Goal: Information Seeking & Learning: Find specific page/section

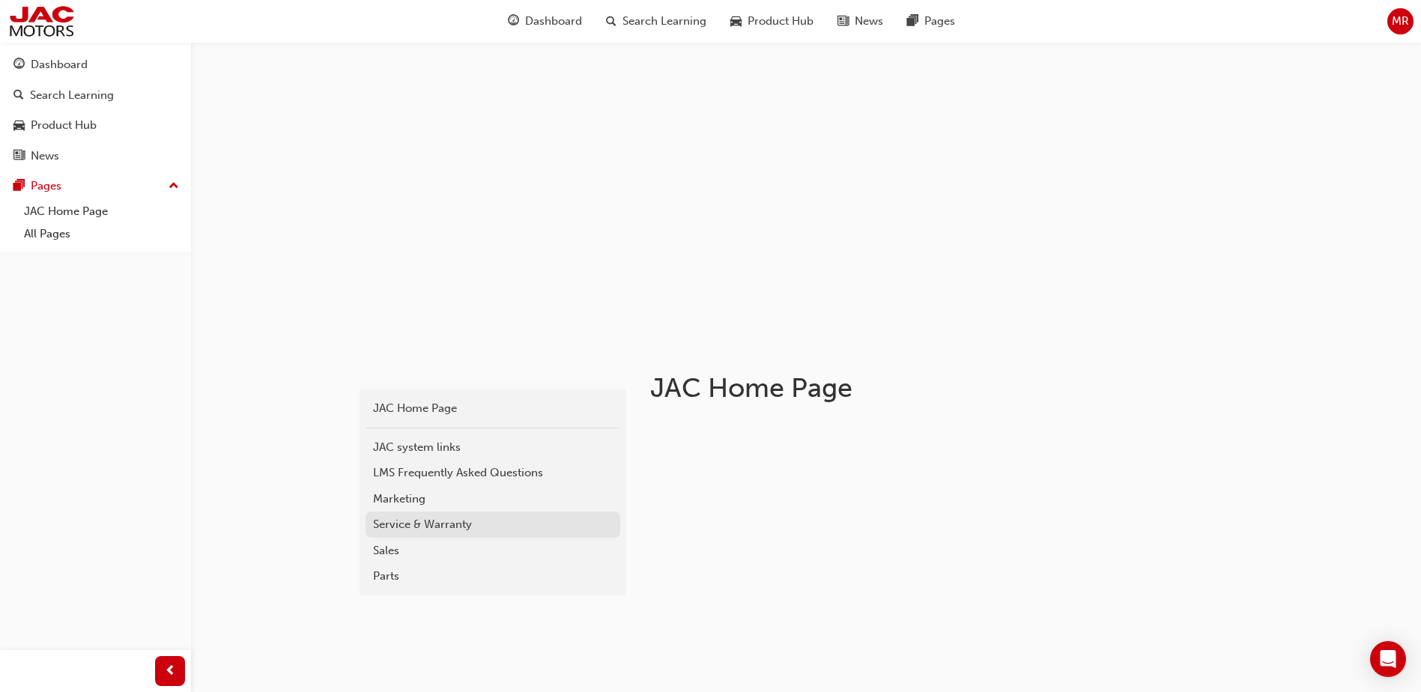
click at [422, 527] on div "Service & Warranty" at bounding box center [493, 524] width 240 height 17
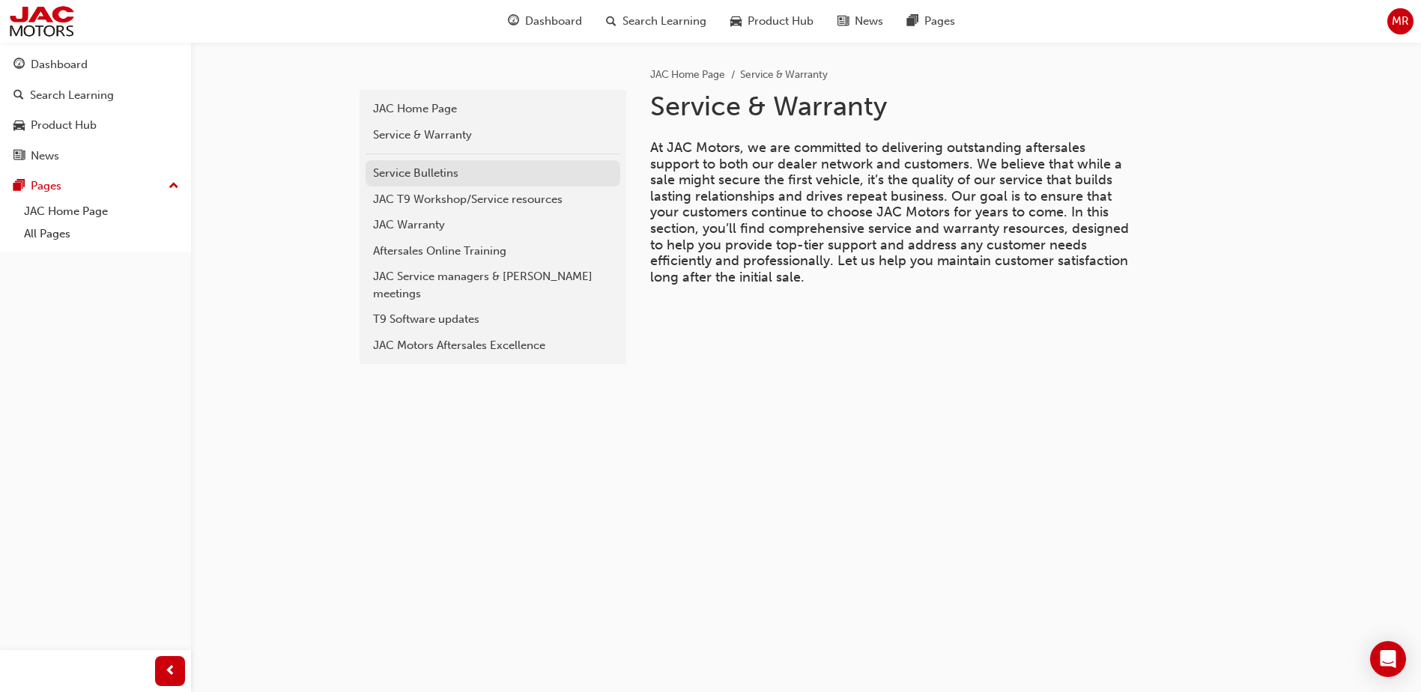
click at [399, 172] on div "Service Bulletins" at bounding box center [493, 173] width 240 height 17
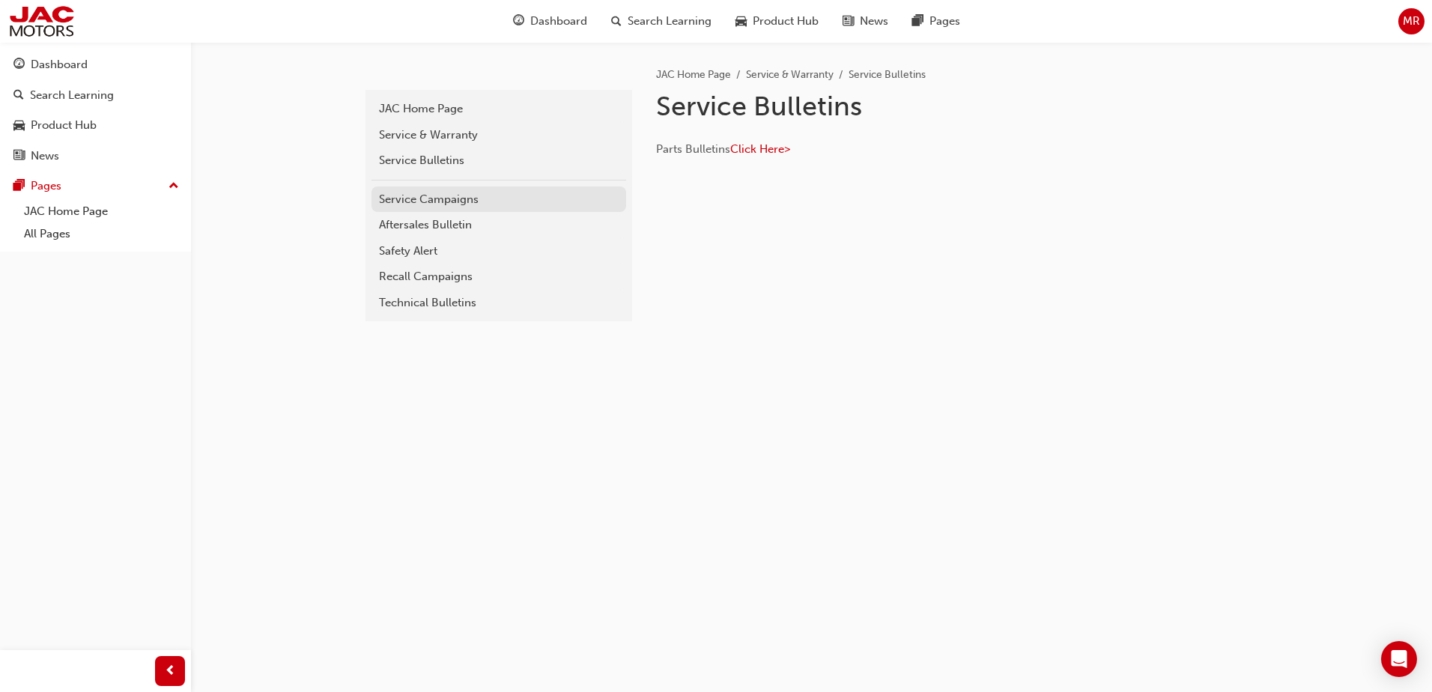
click at [443, 207] on div "Service Campaigns" at bounding box center [499, 199] width 240 height 17
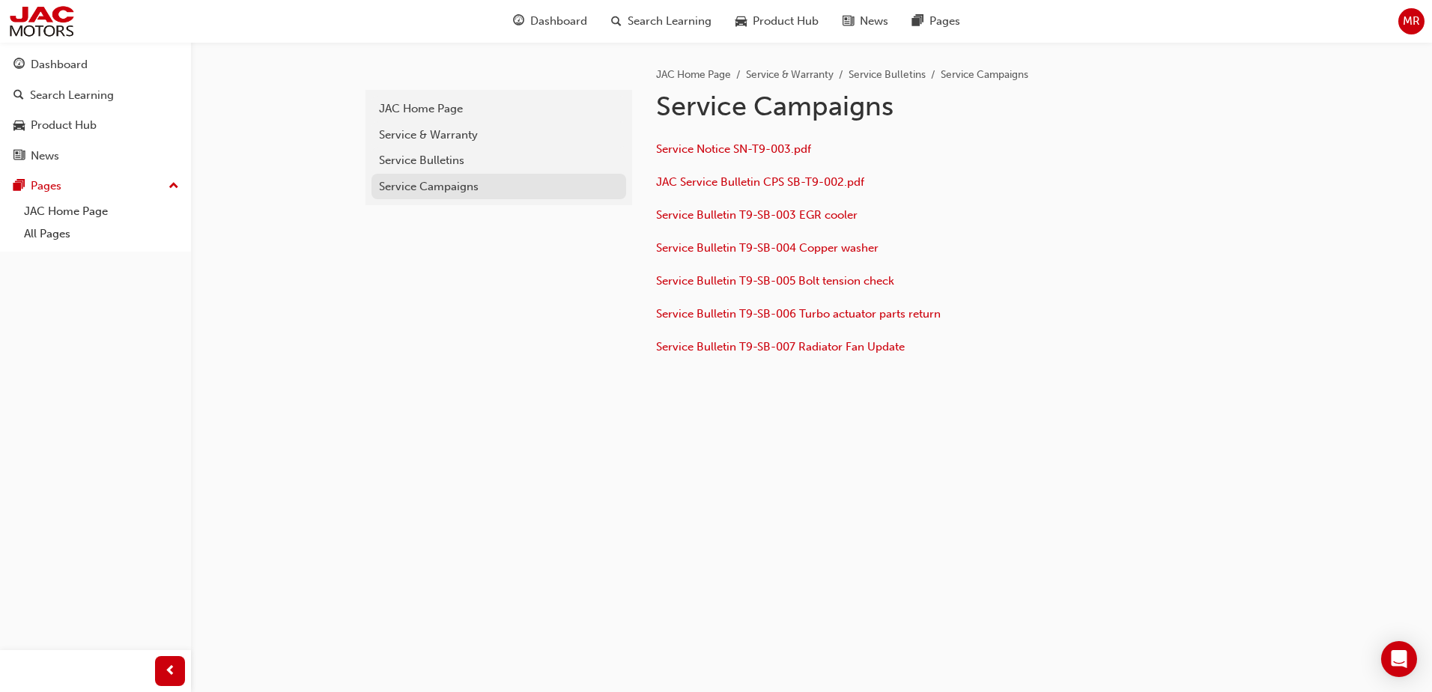
click at [440, 187] on div "Service Campaigns" at bounding box center [499, 186] width 240 height 17
click at [454, 169] on div "Service Bulletins" at bounding box center [499, 160] width 240 height 17
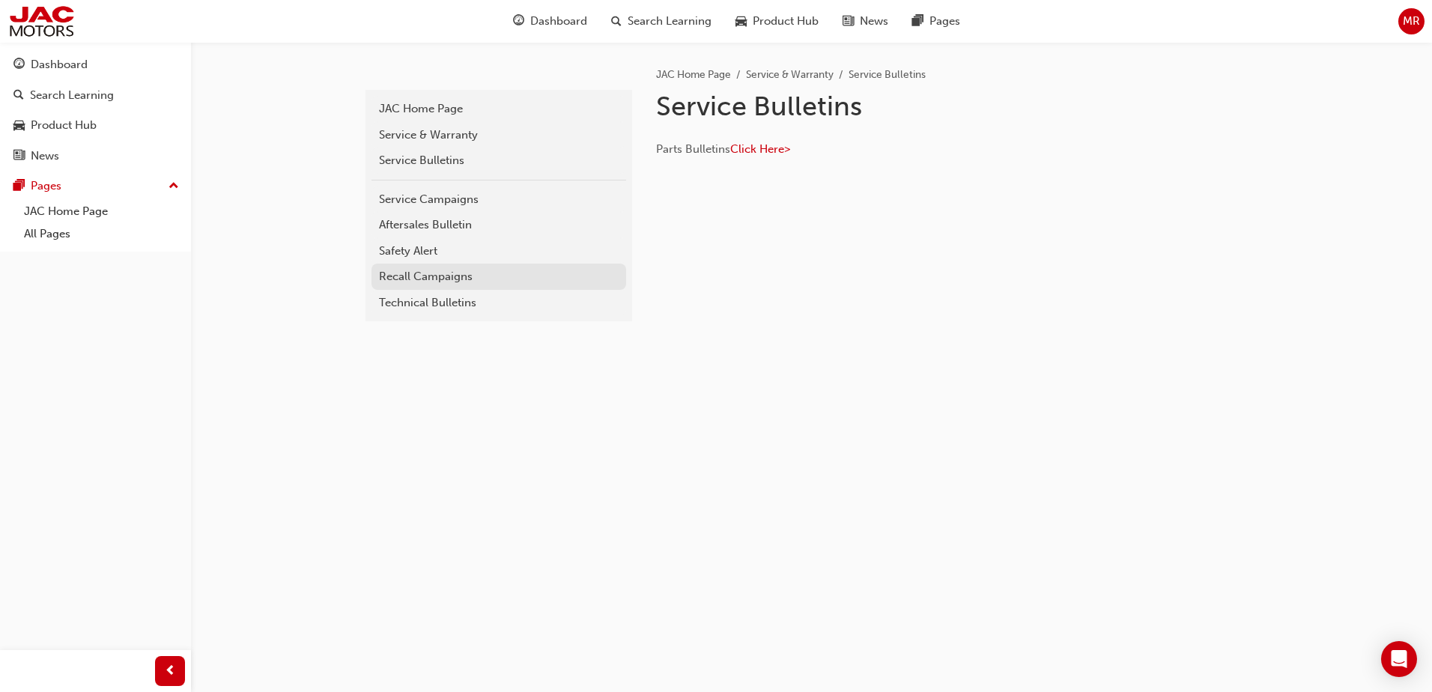
click at [427, 279] on div "Recall Campaigns" at bounding box center [499, 276] width 240 height 17
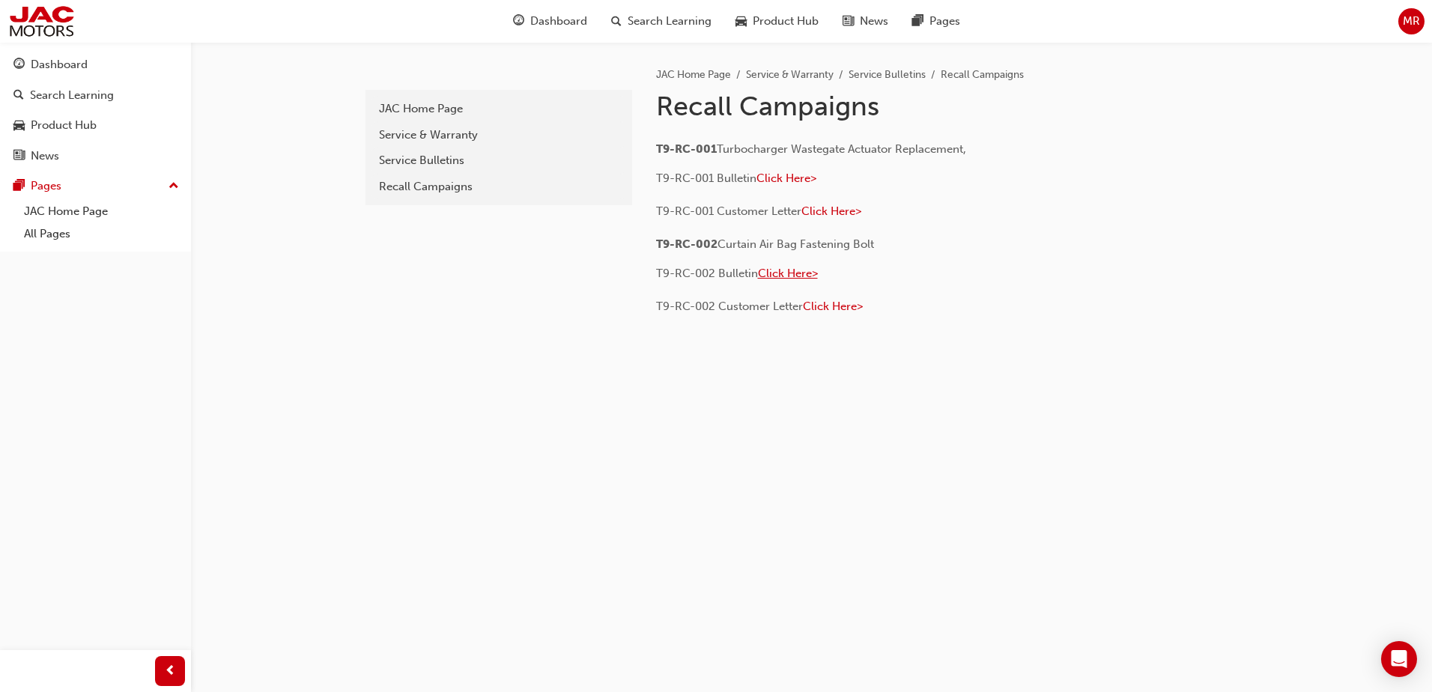
click at [792, 268] on span "Click Here>" at bounding box center [788, 273] width 60 height 13
